Goal: Find specific page/section: Find specific page/section

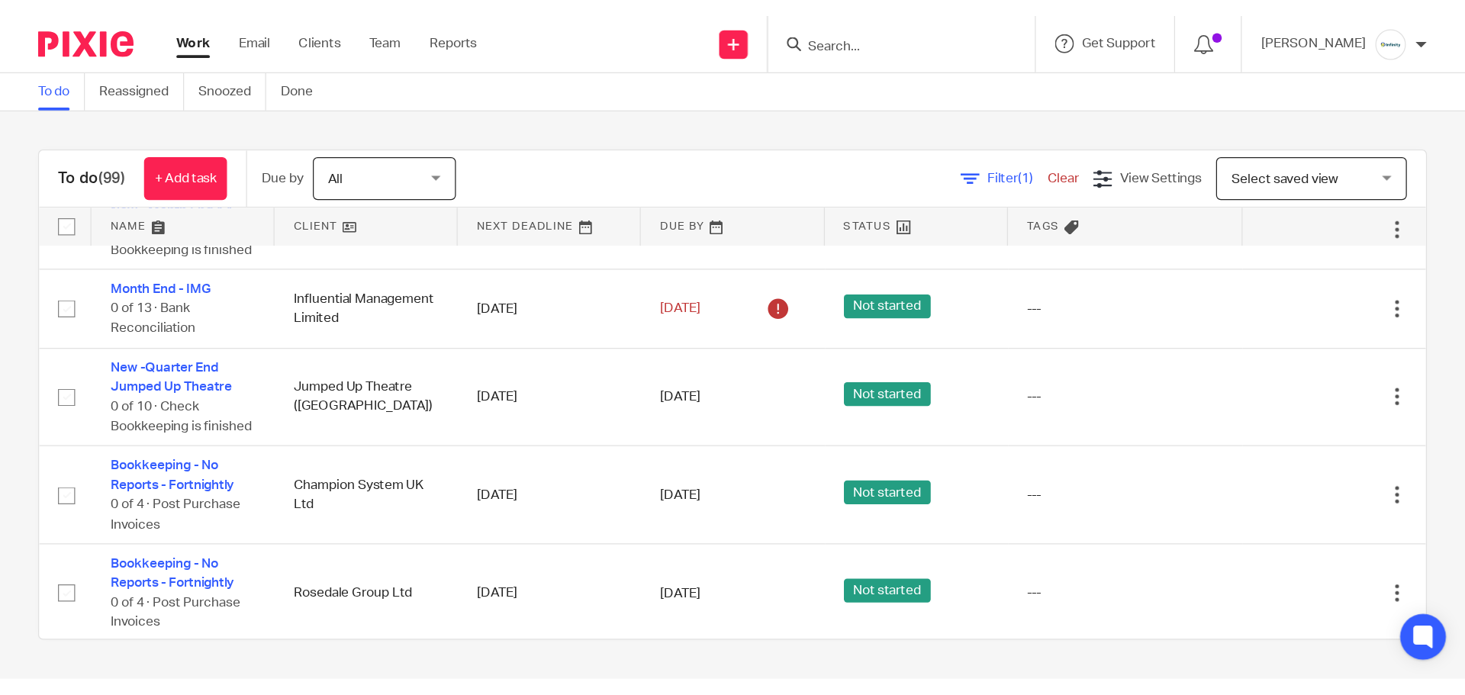
scroll to position [1932, 0]
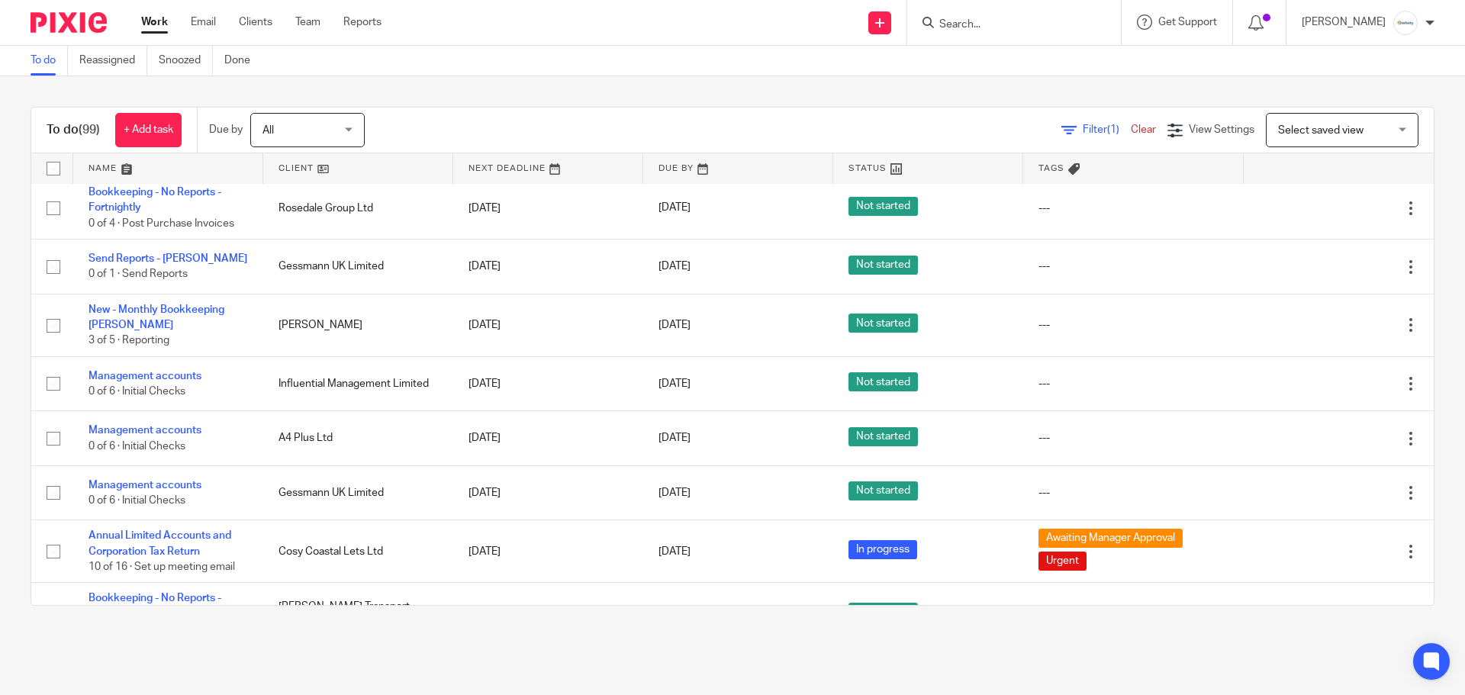
click at [1017, 23] on input "Search" at bounding box center [1006, 25] width 137 height 14
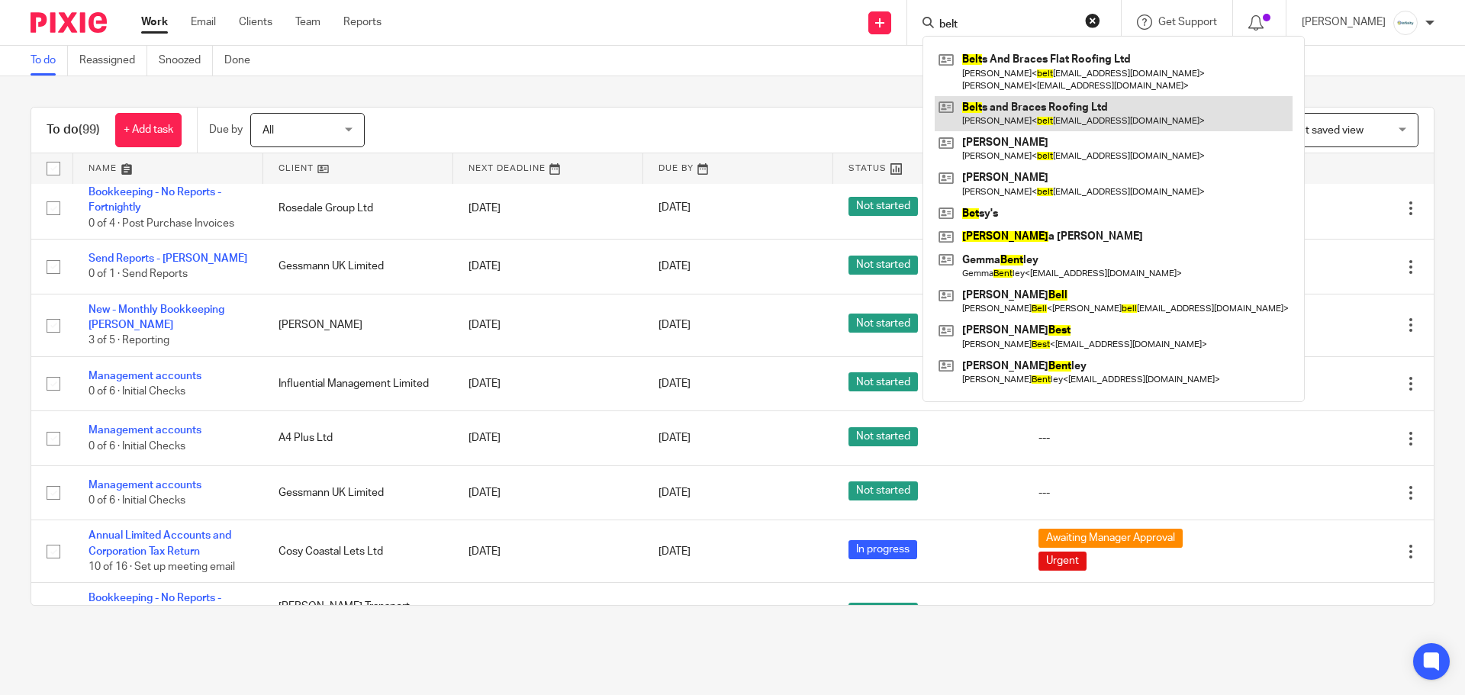
type input "belt"
click at [1051, 108] on link at bounding box center [1114, 113] width 358 height 35
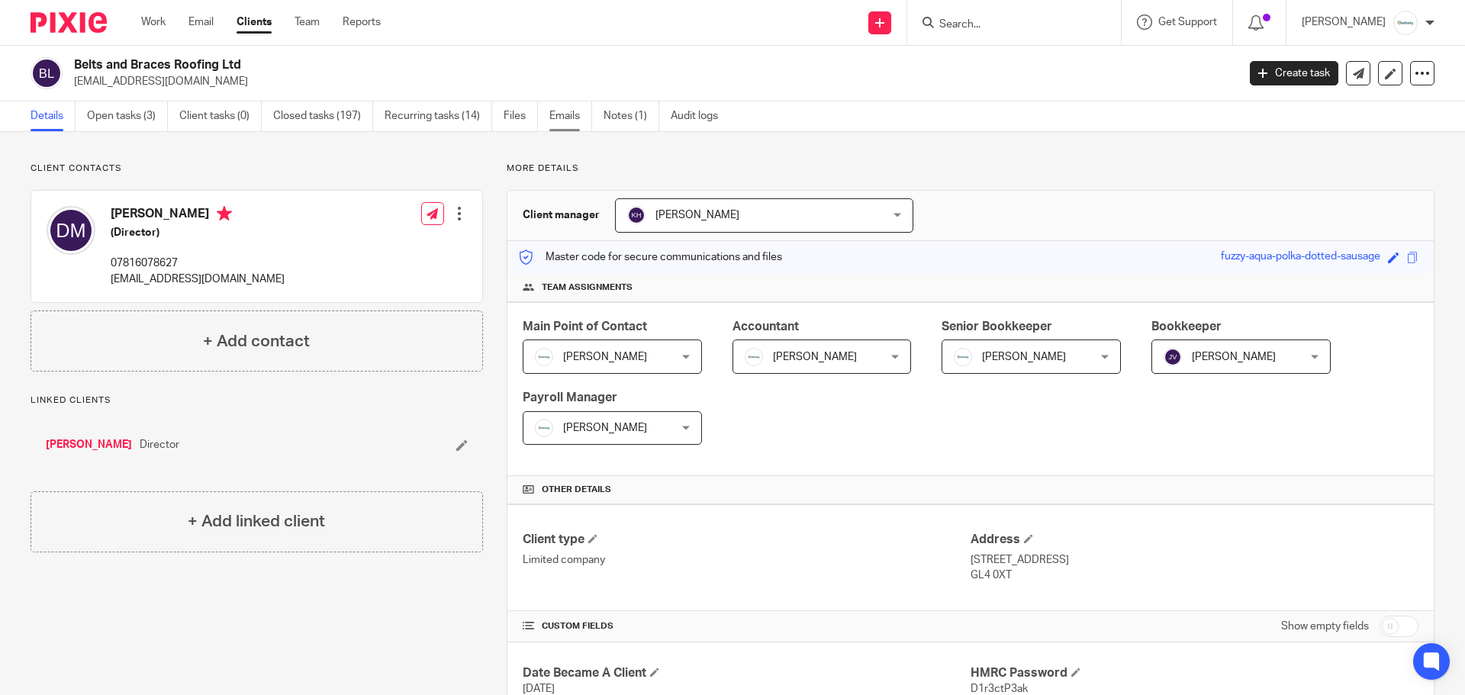
click at [555, 118] on link "Emails" at bounding box center [570, 116] width 43 height 30
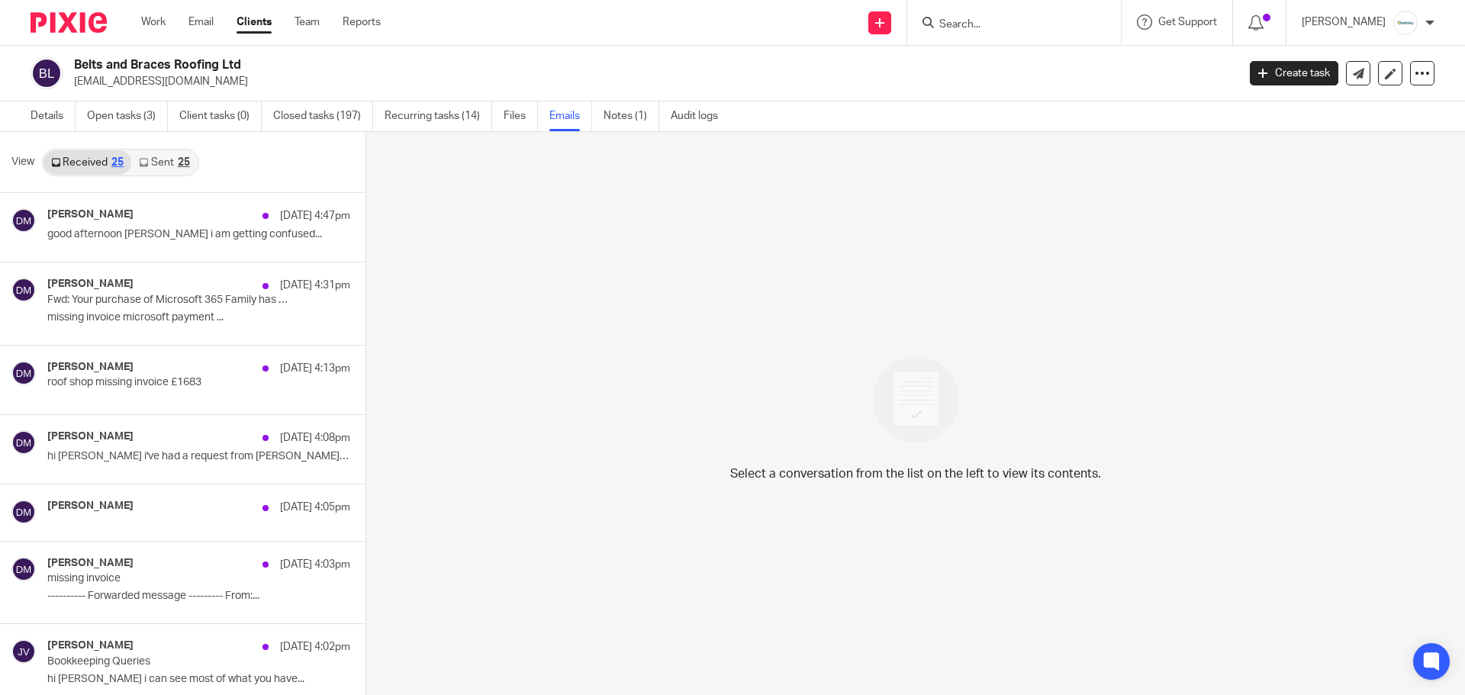
click at [169, 159] on link "Sent 25" at bounding box center [164, 162] width 66 height 24
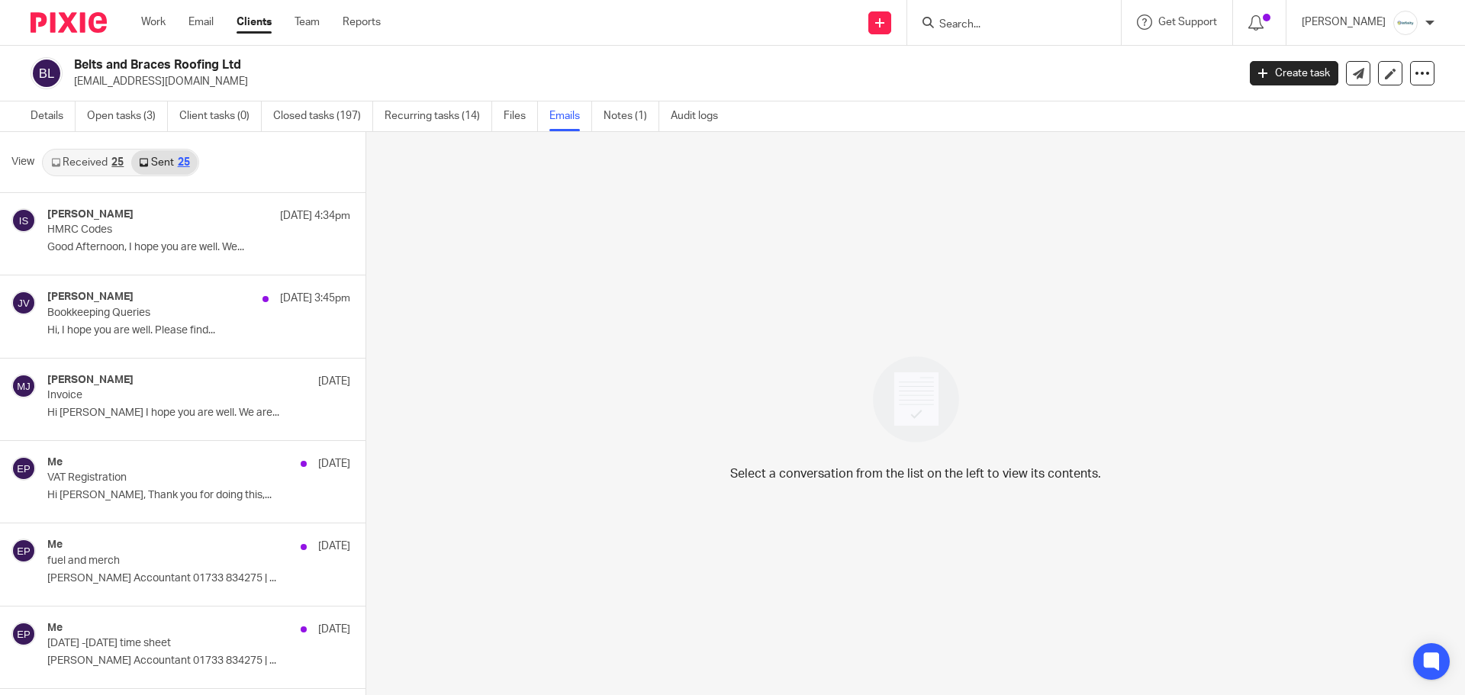
scroll to position [2, 0]
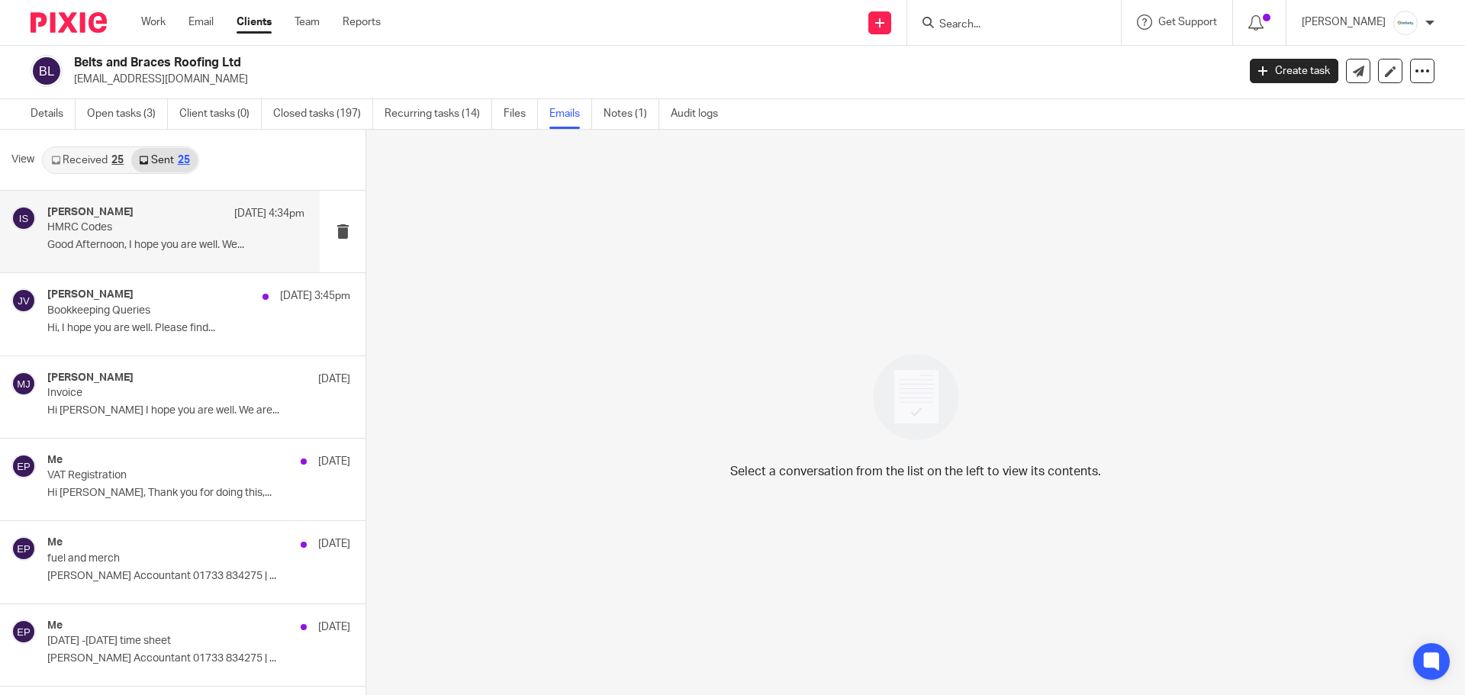
click at [166, 200] on div "Isabella Smith 13 Oct 4:34pm HMRC Codes Good Afternoon, I hope you are well. We…" at bounding box center [160, 232] width 320 height 82
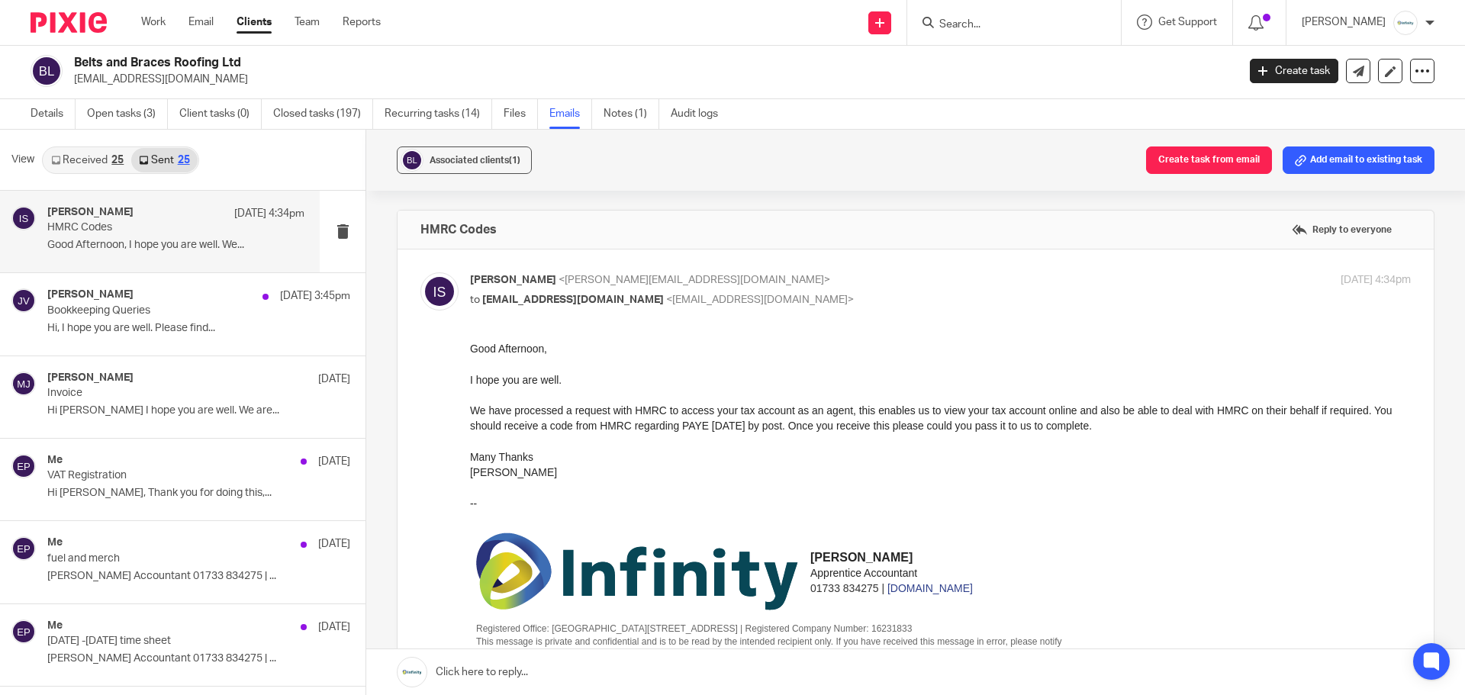
scroll to position [0, 0]
